Goal: Task Accomplishment & Management: Manage account settings

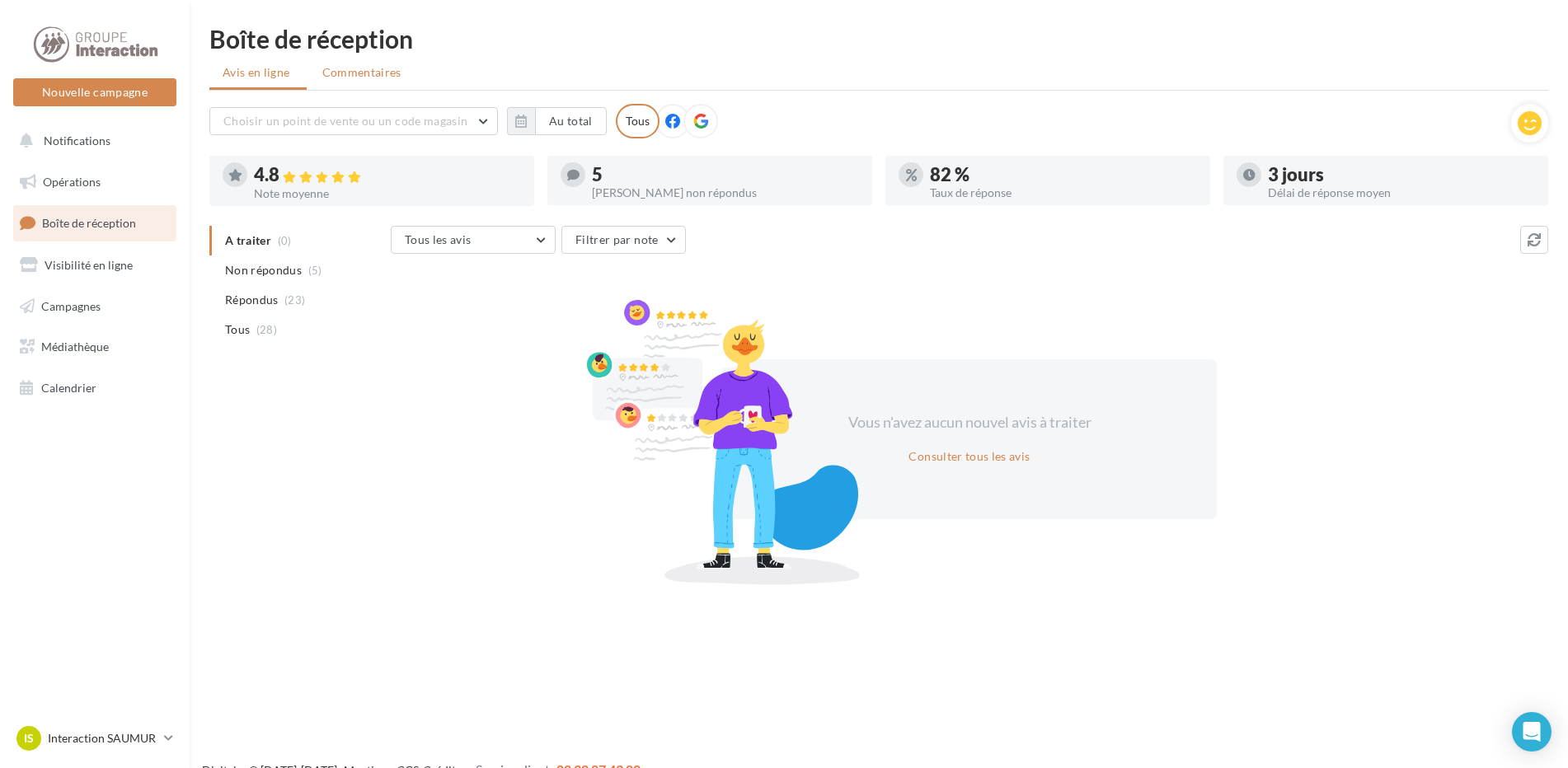
click at [390, 65] on span "Commentaires" at bounding box center [362, 72] width 79 height 14
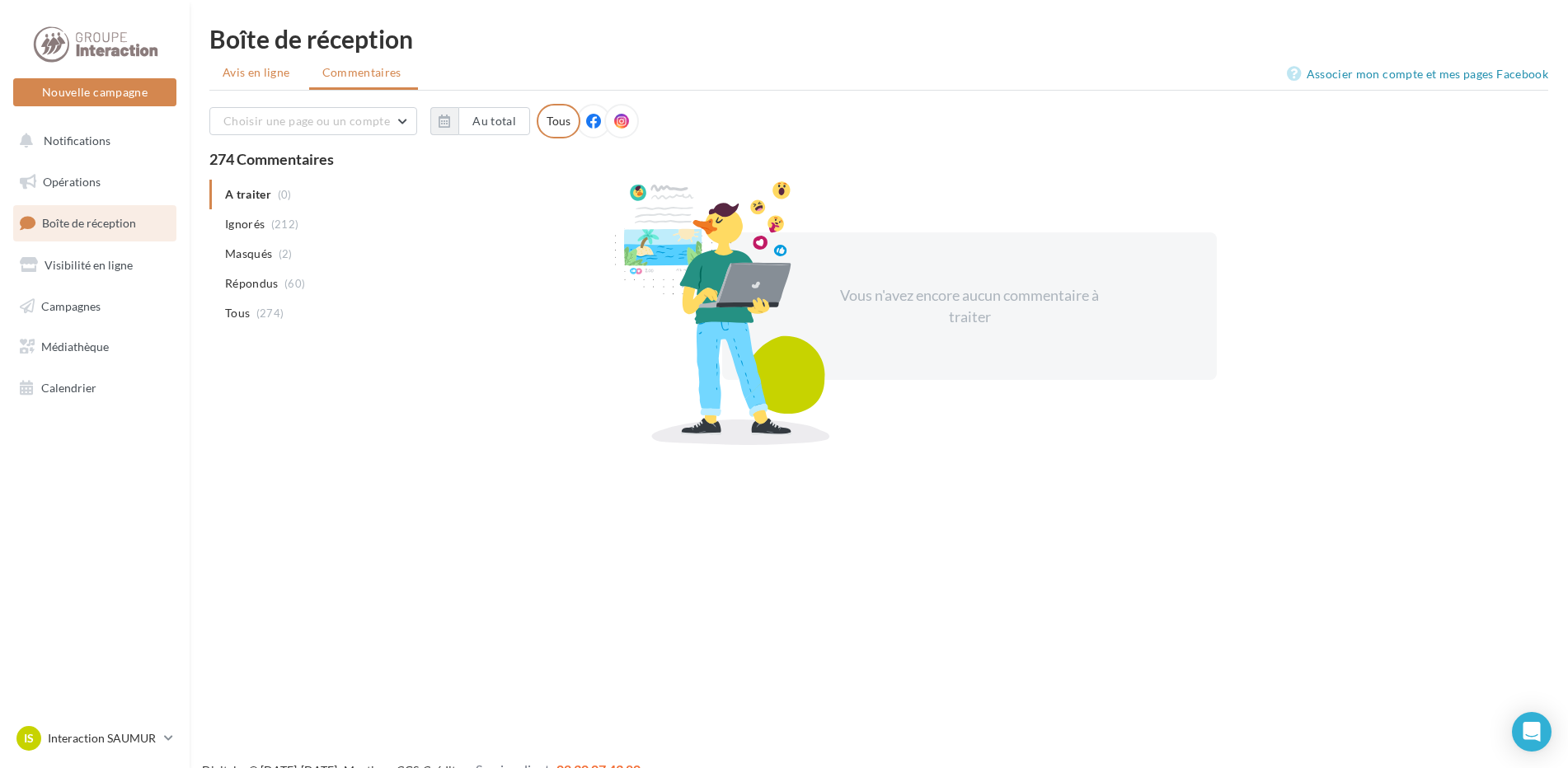
click at [250, 70] on span "Avis en ligne" at bounding box center [256, 72] width 68 height 16
